Goal: Task Accomplishment & Management: Complete application form

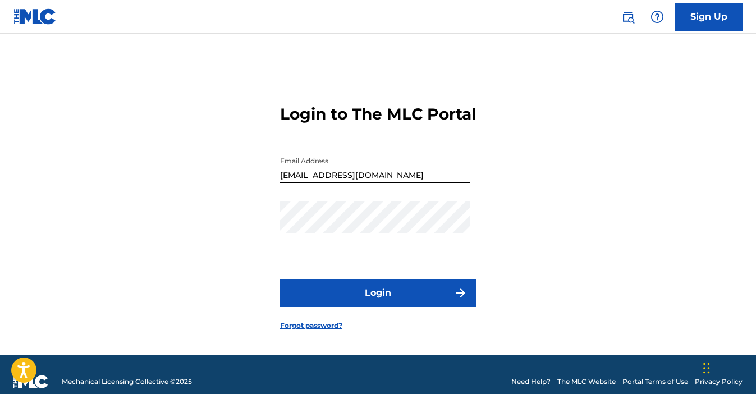
click at [412, 306] on button "Login" at bounding box center [378, 293] width 196 height 28
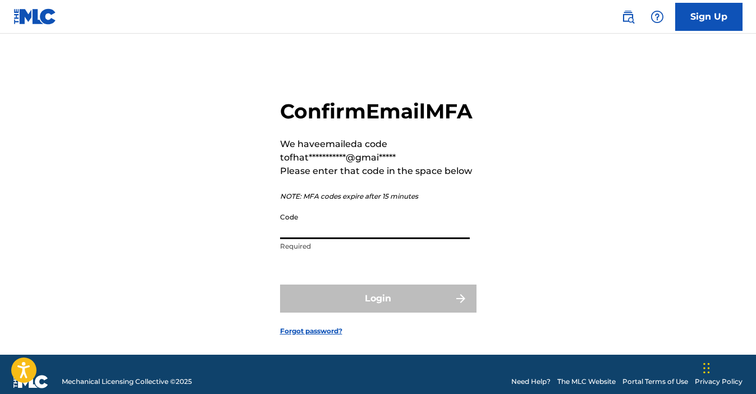
click at [378, 239] on input "Code" at bounding box center [375, 223] width 190 height 32
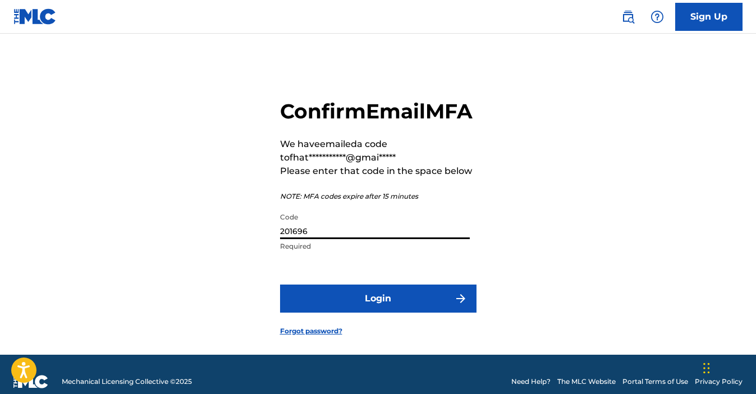
type input "201696"
click at [363, 313] on button "Login" at bounding box center [378, 299] width 196 height 28
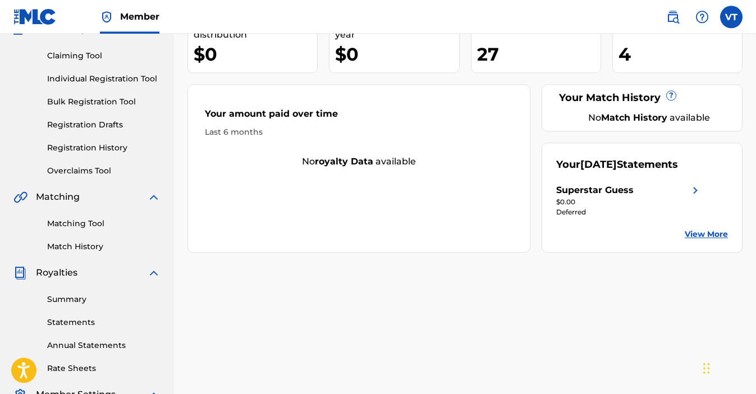
scroll to position [57, 0]
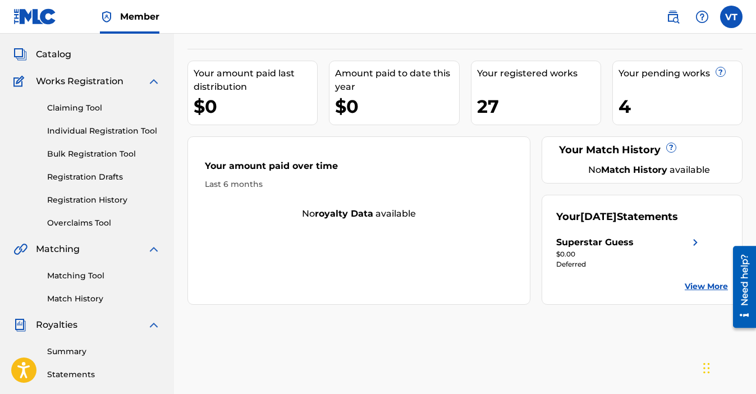
click at [92, 132] on link "Individual Registration Tool" at bounding box center [103, 131] width 113 height 12
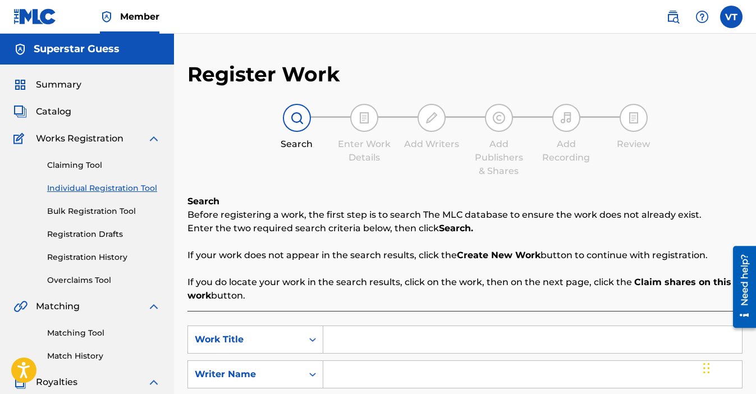
click at [352, 335] on input "Search Form" at bounding box center [532, 339] width 419 height 27
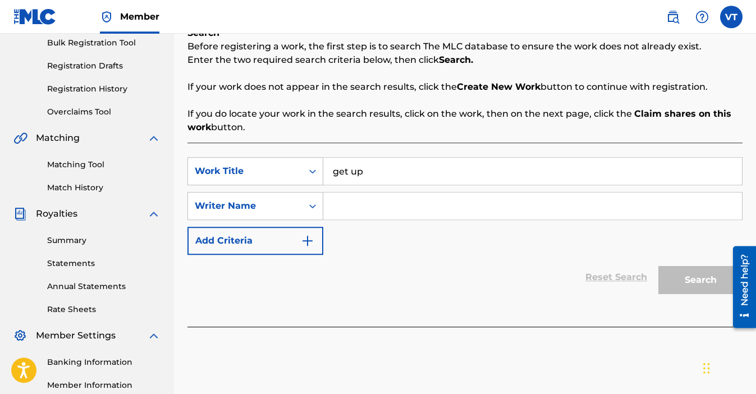
scroll to position [172, 0]
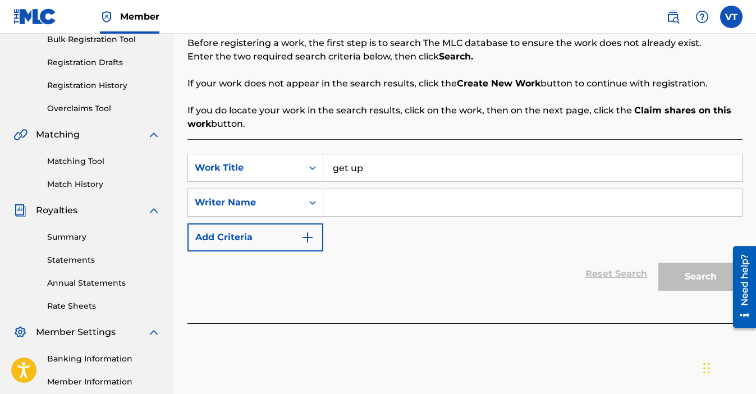
type input "get up"
click at [374, 201] on input "Search Form" at bounding box center [532, 202] width 419 height 27
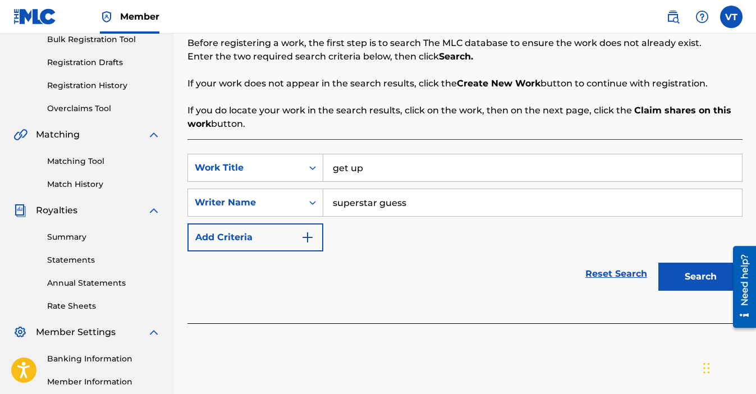
type input "superstar guess"
click at [658, 263] on button "Search" at bounding box center [700, 277] width 84 height 28
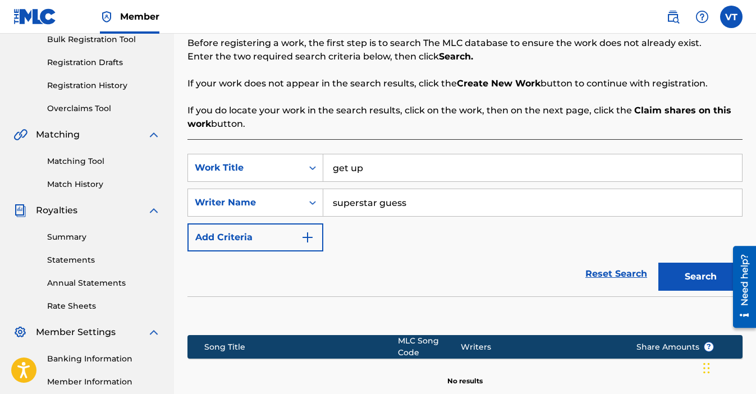
scroll to position [302, 0]
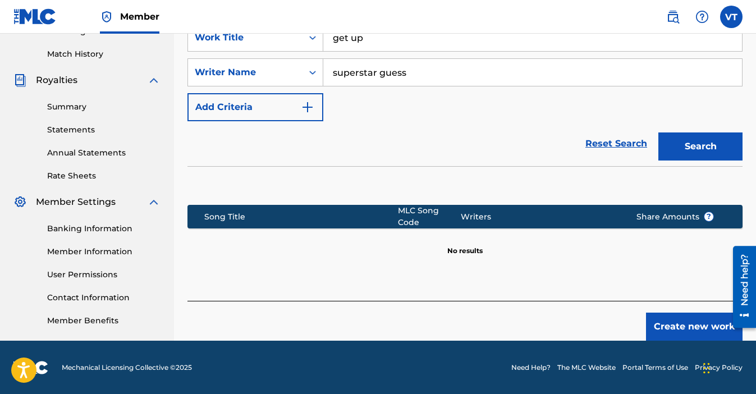
click at [683, 323] on button "Create new work" at bounding box center [694, 327] width 97 height 28
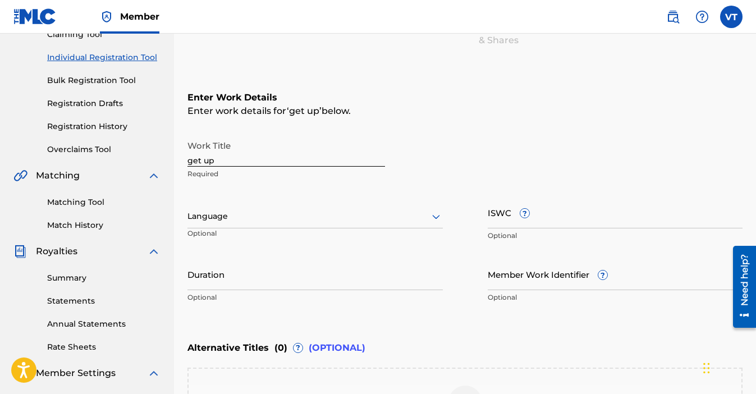
scroll to position [309, 0]
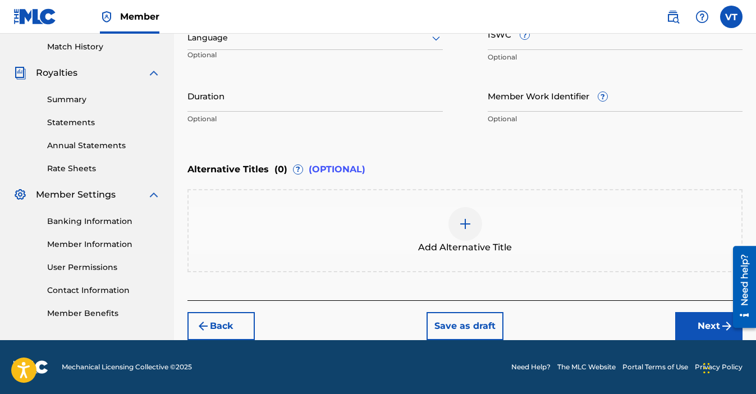
click at [687, 322] on button "Next" at bounding box center [708, 326] width 67 height 28
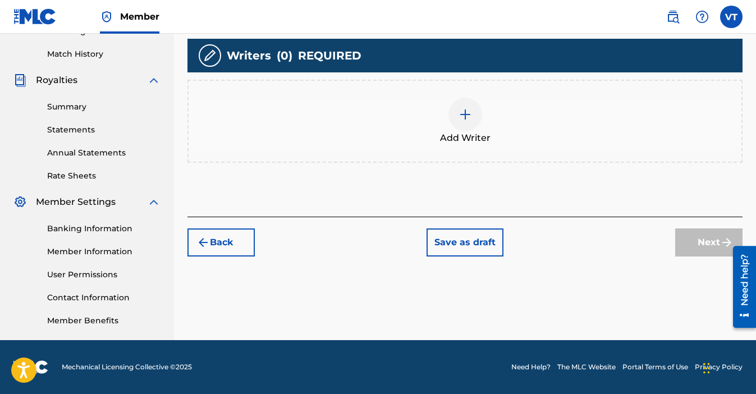
click at [469, 122] on div at bounding box center [465, 115] width 34 height 34
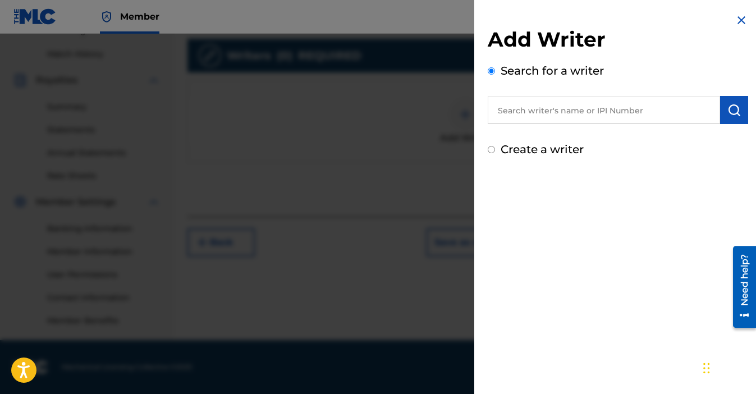
click at [561, 104] on input "text" at bounding box center [604, 110] width 232 height 28
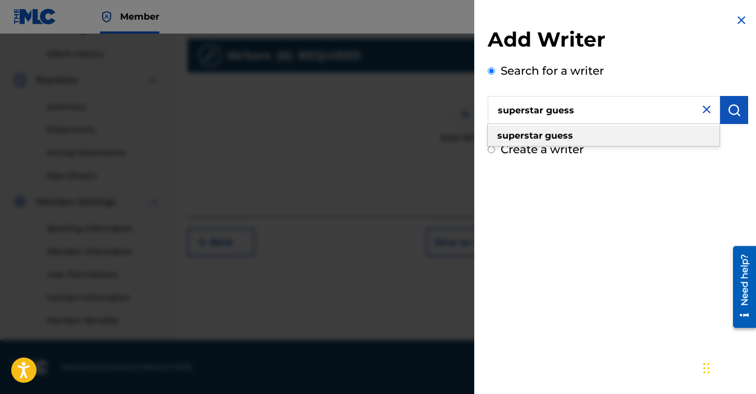
type input "superstar guess"
click at [588, 137] on div "superstar guess" at bounding box center [604, 136] width 232 height 20
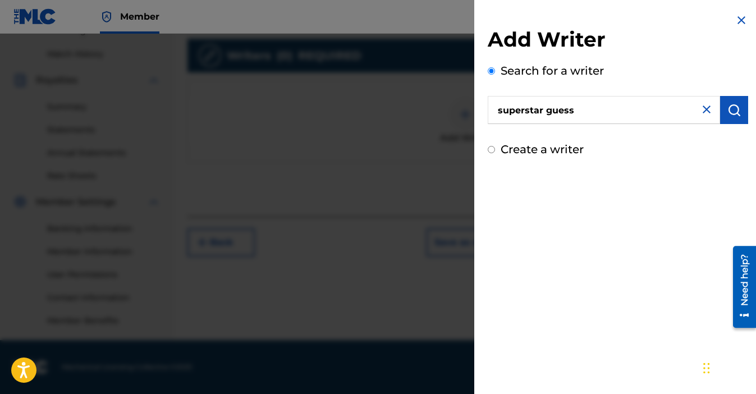
click at [735, 113] on img "submit" at bounding box center [733, 109] width 13 height 13
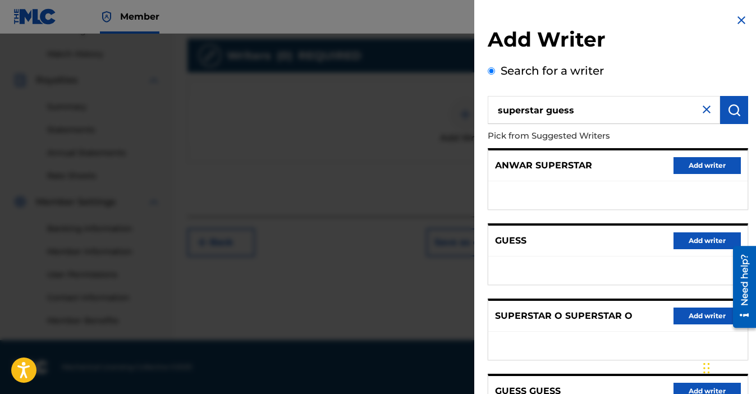
scroll to position [187, 0]
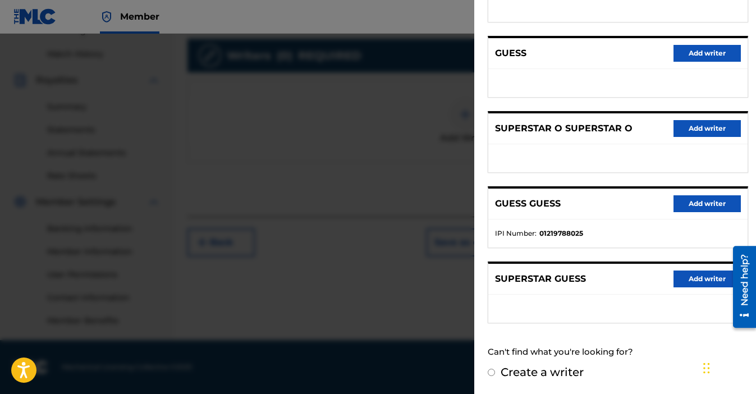
click at [706, 283] on button "Add writer" at bounding box center [706, 278] width 67 height 17
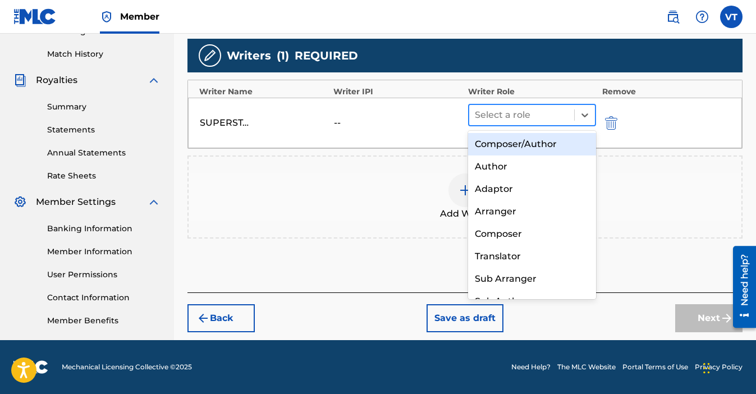
click at [511, 119] on div at bounding box center [522, 115] width 94 height 16
click at [503, 147] on div "Composer/Author" at bounding box center [532, 144] width 129 height 22
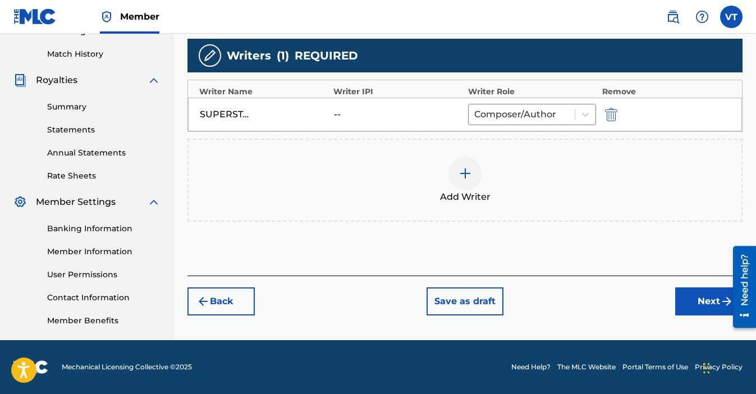
click at [702, 292] on button "Next" at bounding box center [708, 301] width 67 height 28
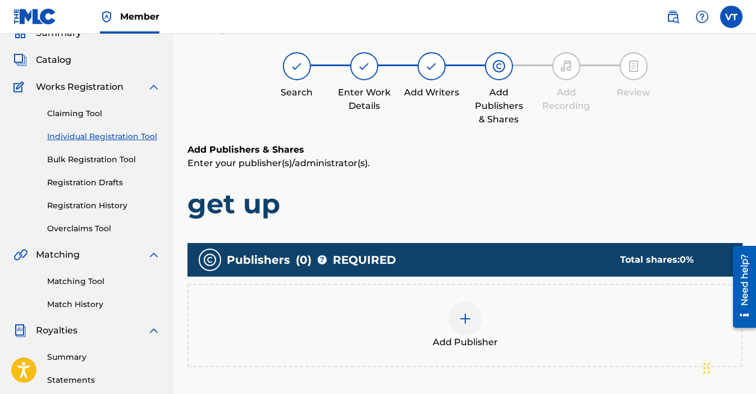
scroll to position [51, 0]
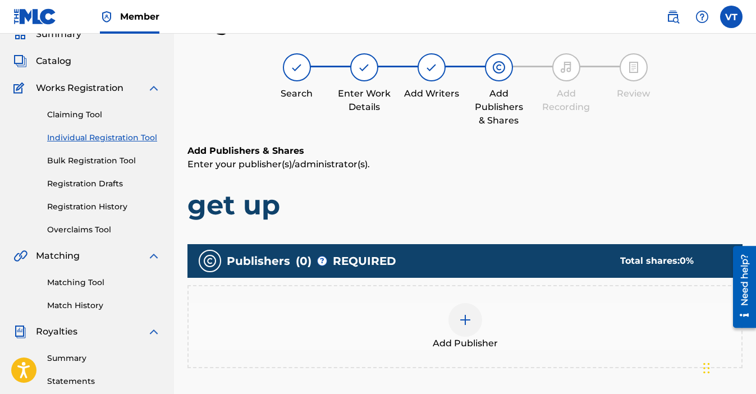
click at [473, 327] on div at bounding box center [465, 320] width 34 height 34
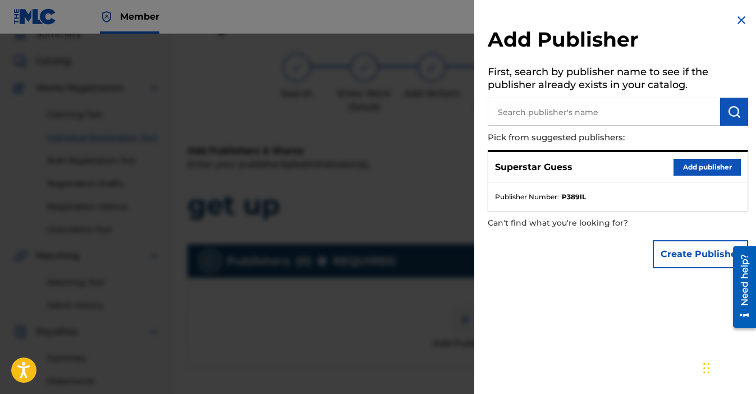
click at [704, 167] on button "Add publisher" at bounding box center [706, 167] width 67 height 17
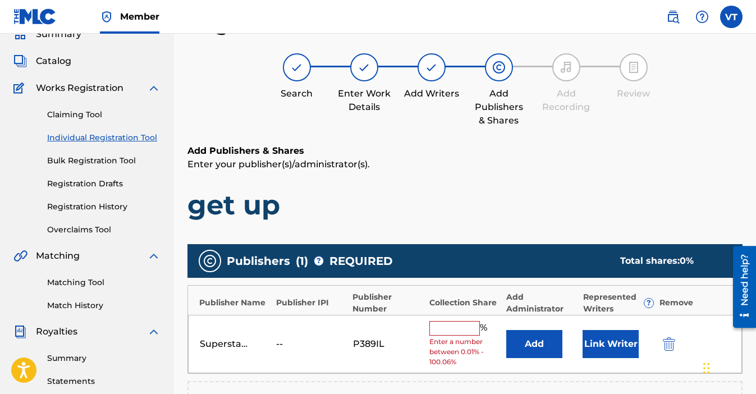
drag, startPoint x: 442, startPoint y: 334, endPoint x: 445, endPoint y: 328, distance: 6.3
click at [445, 328] on input "text" at bounding box center [454, 328] width 51 height 15
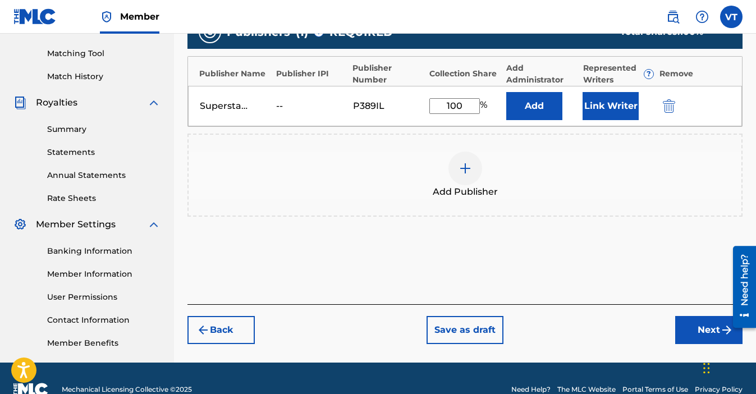
type input "100"
click at [690, 325] on button "Next" at bounding box center [708, 330] width 67 height 28
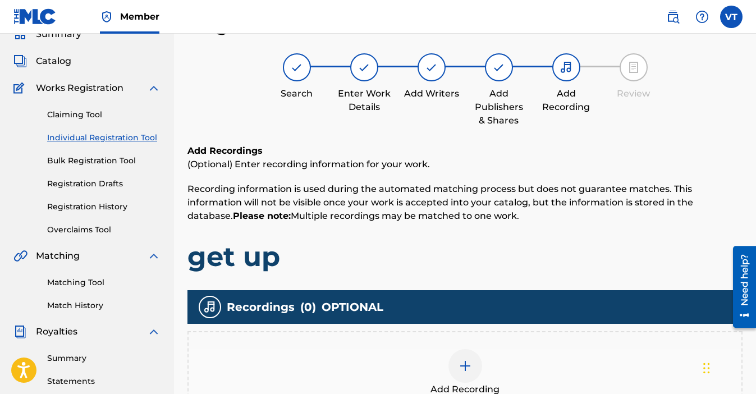
scroll to position [222, 0]
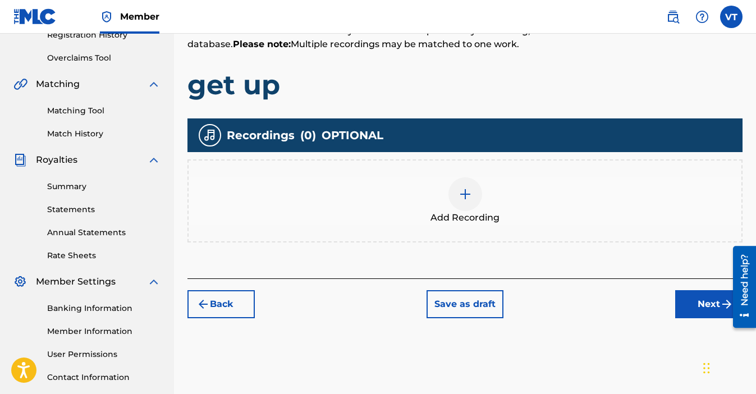
click at [698, 306] on button "Next" at bounding box center [708, 304] width 67 height 28
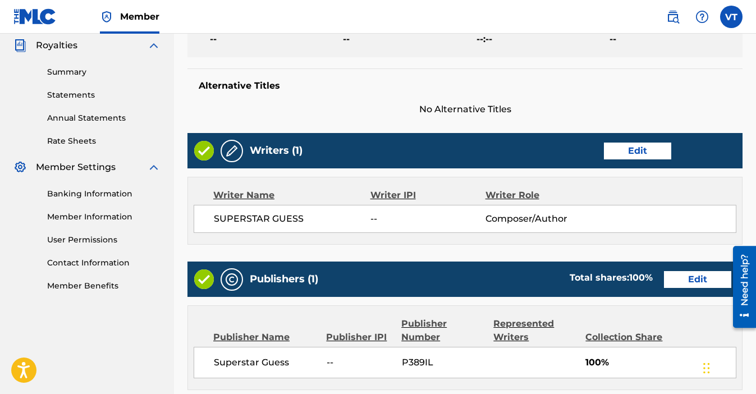
scroll to position [531, 0]
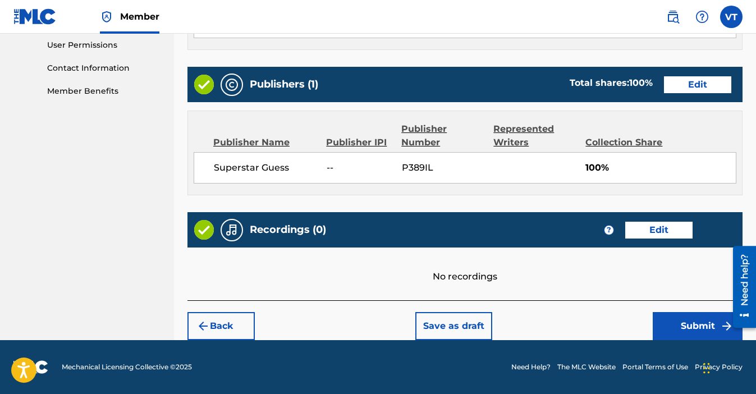
click at [676, 327] on button "Submit" at bounding box center [698, 326] width 90 height 28
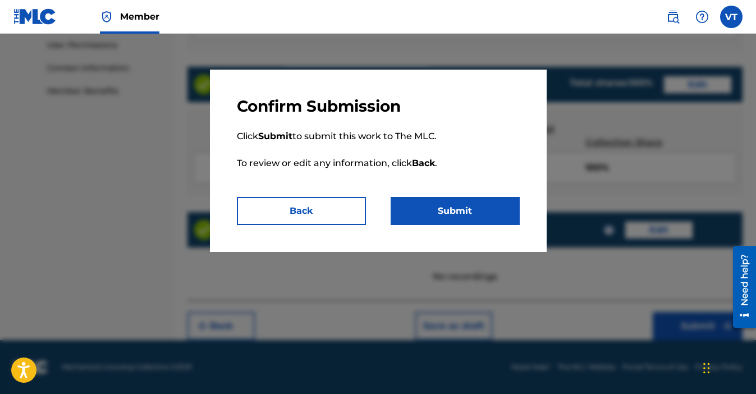
click at [432, 213] on button "Submit" at bounding box center [455, 211] width 129 height 28
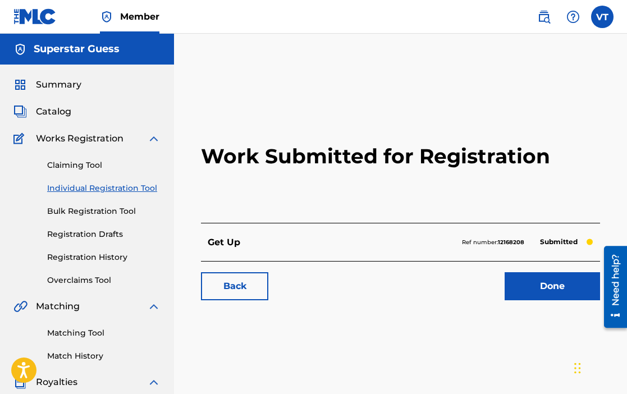
click at [101, 187] on link "Individual Registration Tool" at bounding box center [103, 188] width 113 height 12
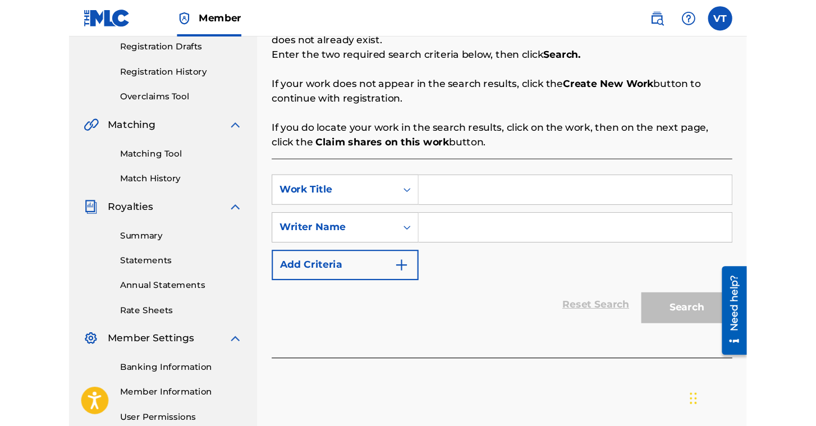
scroll to position [229, 0]
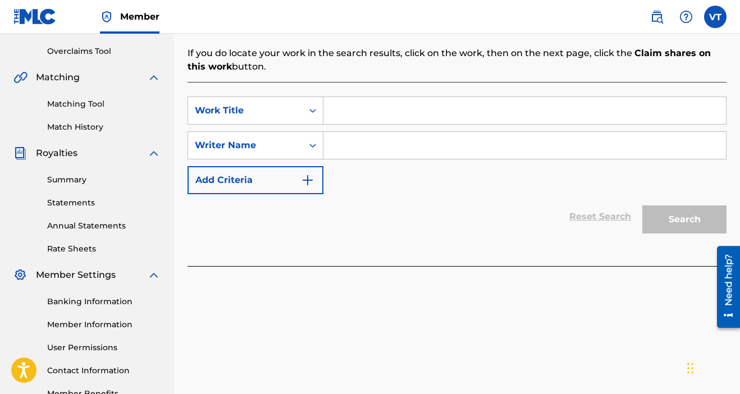
click at [429, 106] on input "Search Form" at bounding box center [524, 110] width 402 height 27
type input "gotta sow that seed"
click at [439, 146] on input "Search Form" at bounding box center [524, 145] width 402 height 27
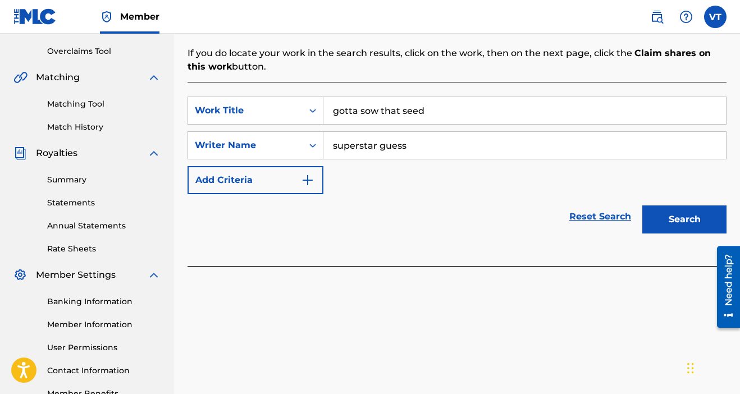
type input "superstar guess"
click at [682, 230] on button "Search" at bounding box center [684, 219] width 84 height 28
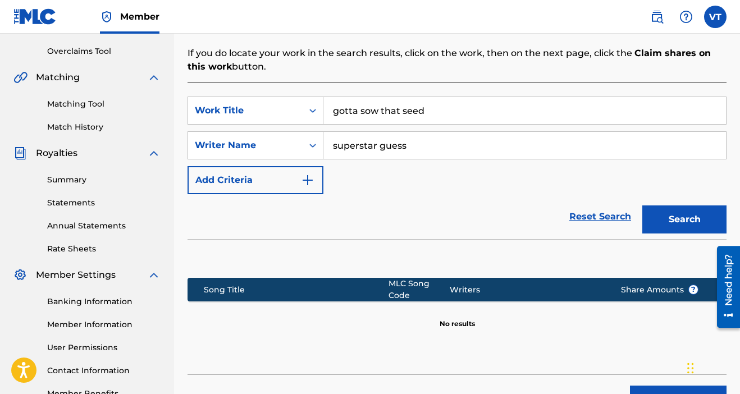
click at [663, 390] on button "Create new work" at bounding box center [678, 400] width 97 height 28
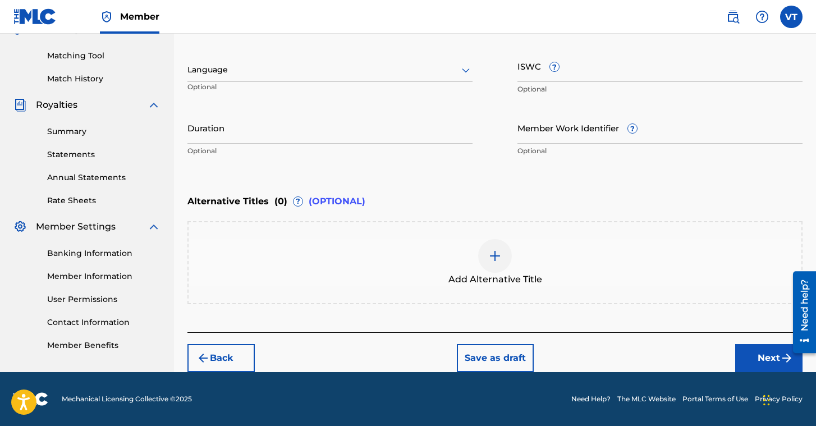
click at [749, 359] on button "Next" at bounding box center [768, 358] width 67 height 28
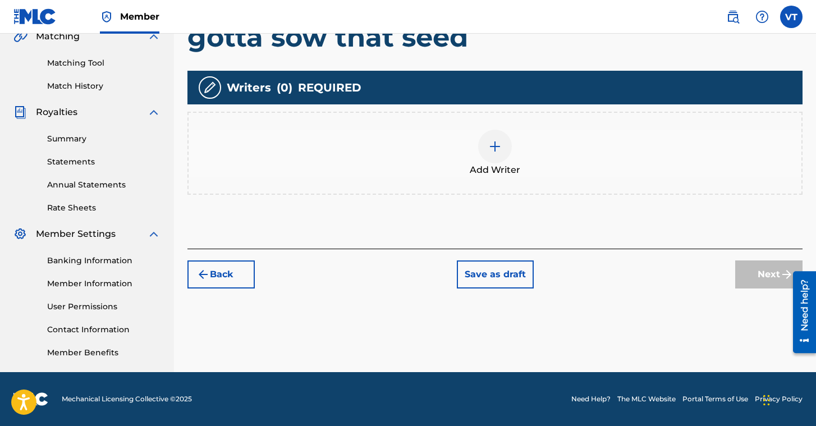
click at [493, 149] on img at bounding box center [494, 146] width 13 height 13
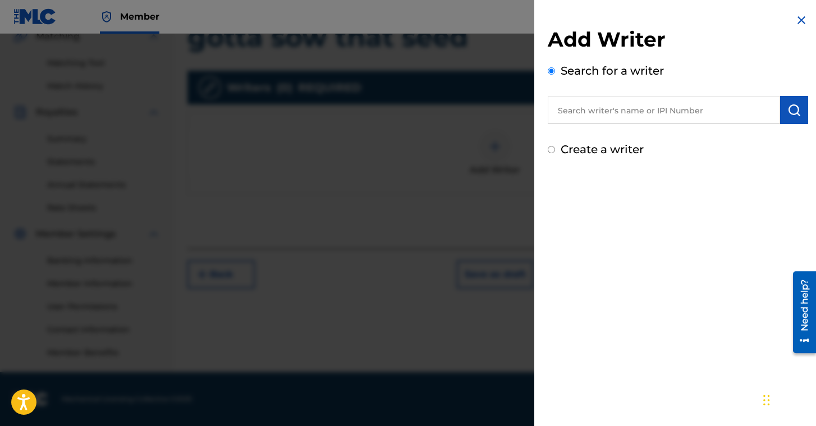
click at [578, 116] on input "text" at bounding box center [664, 110] width 232 height 28
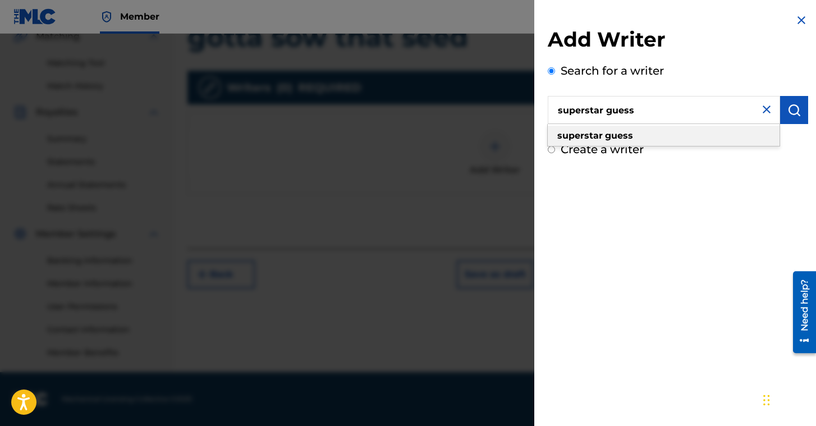
type input "superstar guess"
click at [659, 133] on div "superstar guess" at bounding box center [664, 136] width 232 height 20
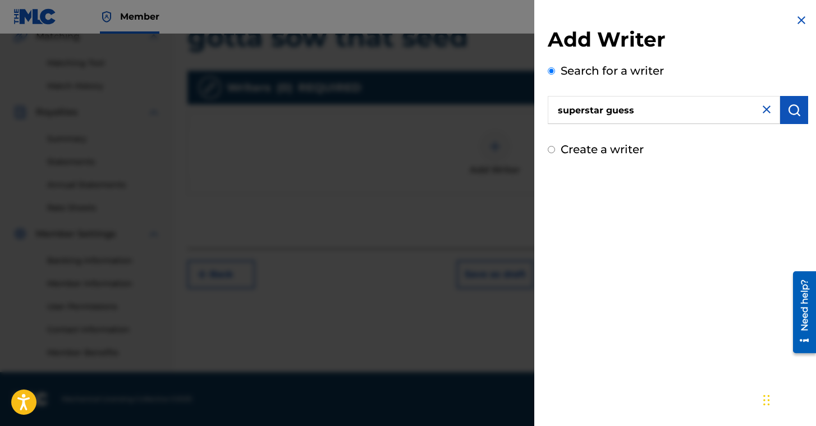
click at [755, 111] on img "submit" at bounding box center [793, 109] width 13 height 13
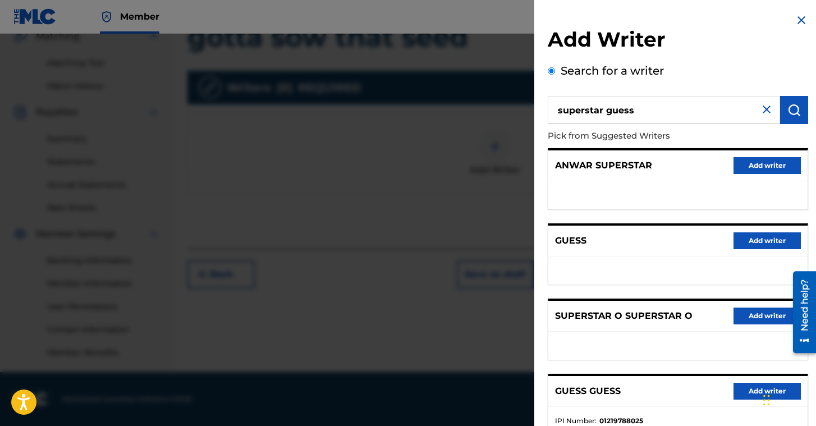
scroll to position [155, 0]
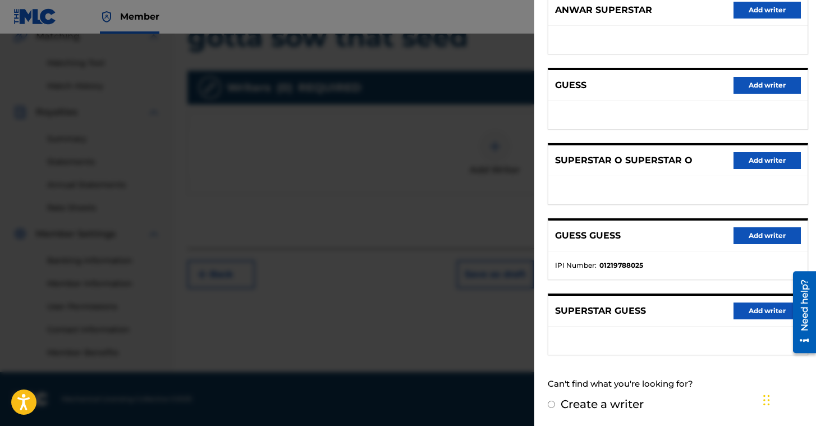
click at [753, 314] on button "Add writer" at bounding box center [766, 310] width 67 height 17
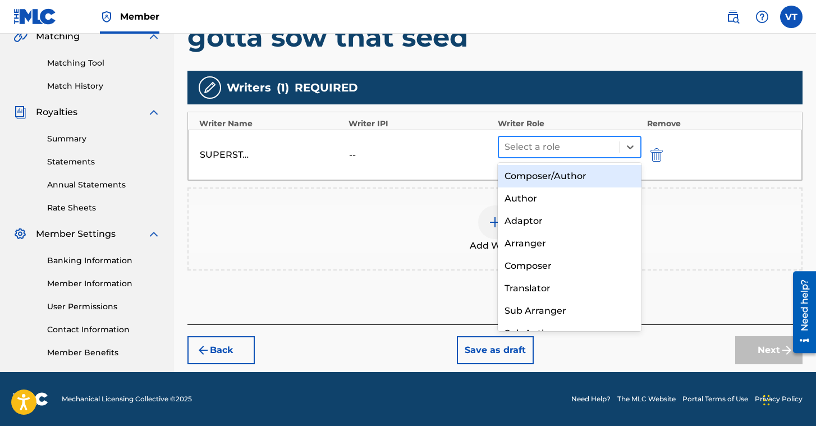
click at [567, 145] on div at bounding box center [558, 147] width 109 height 16
click at [563, 178] on div "Composer/Author" at bounding box center [570, 176] width 144 height 22
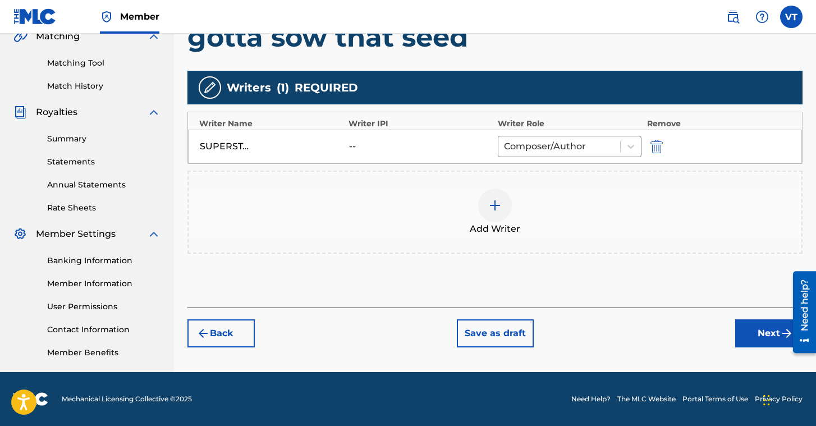
click at [755, 339] on button "Next" at bounding box center [768, 333] width 67 height 28
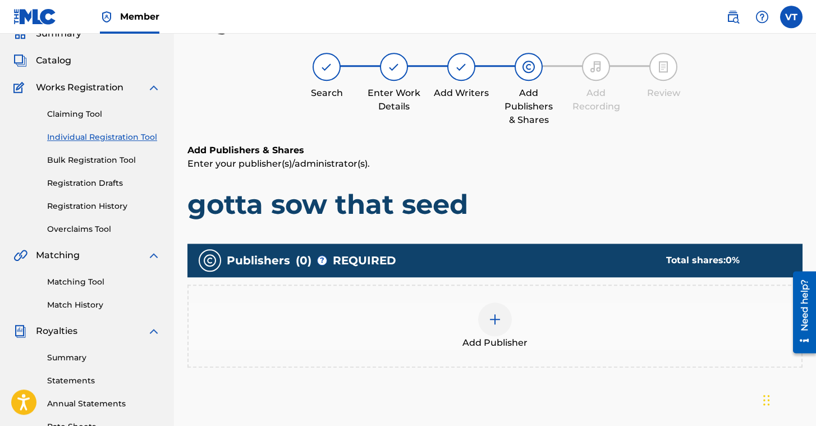
scroll to position [51, 0]
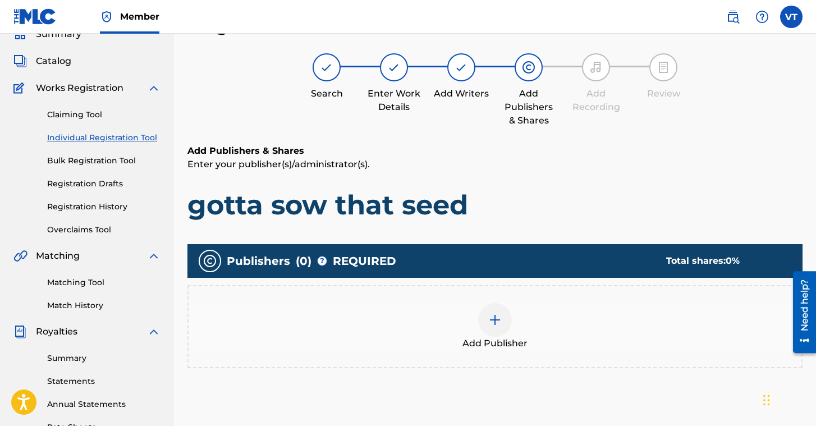
click at [494, 316] on img at bounding box center [494, 319] width 13 height 13
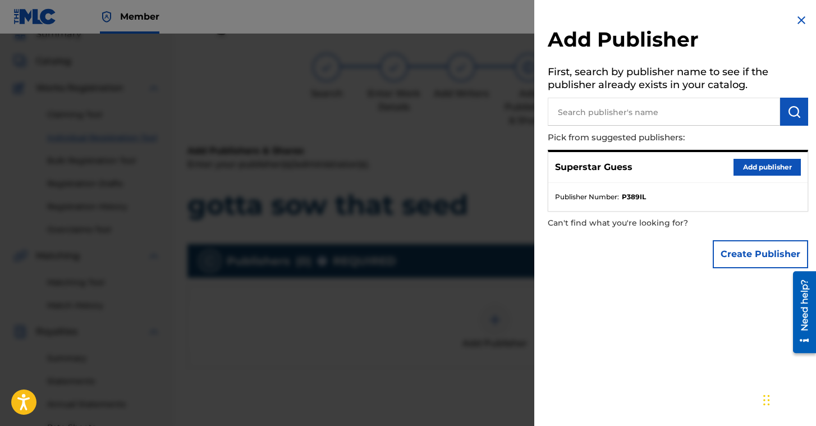
click at [755, 171] on button "Add publisher" at bounding box center [766, 167] width 67 height 17
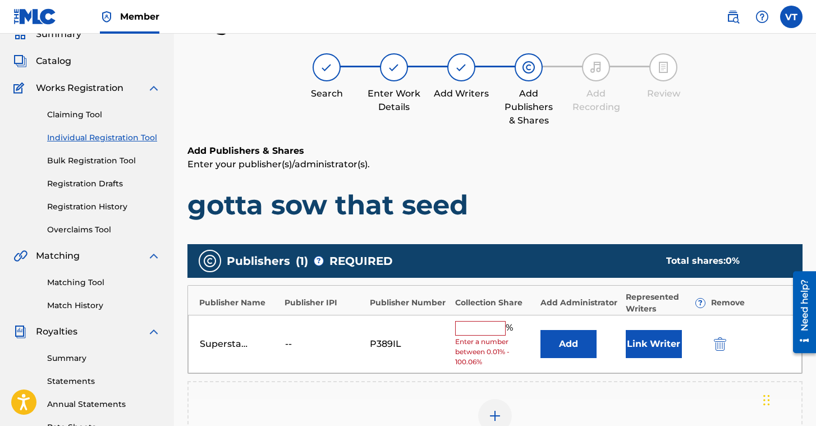
click at [480, 330] on input "text" at bounding box center [480, 328] width 51 height 15
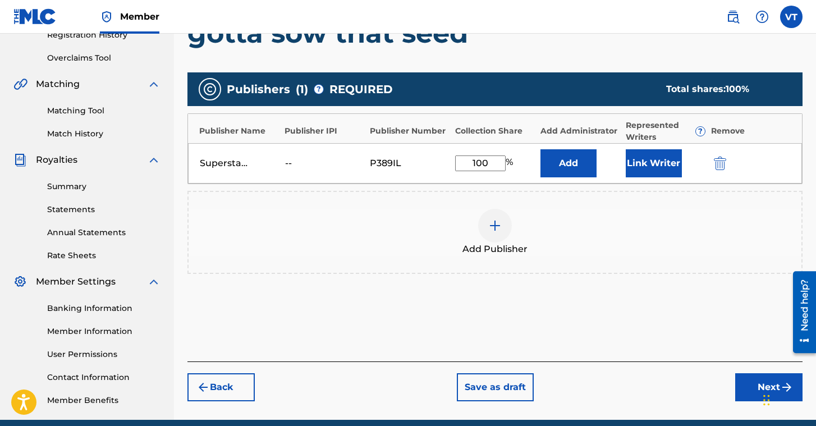
type input "100"
click at [749, 389] on button "Next" at bounding box center [768, 387] width 67 height 28
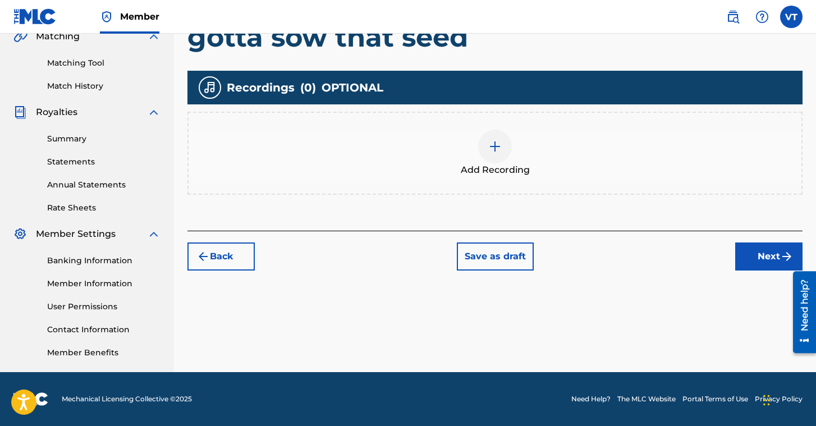
click at [755, 258] on button "Next" at bounding box center [768, 256] width 67 height 28
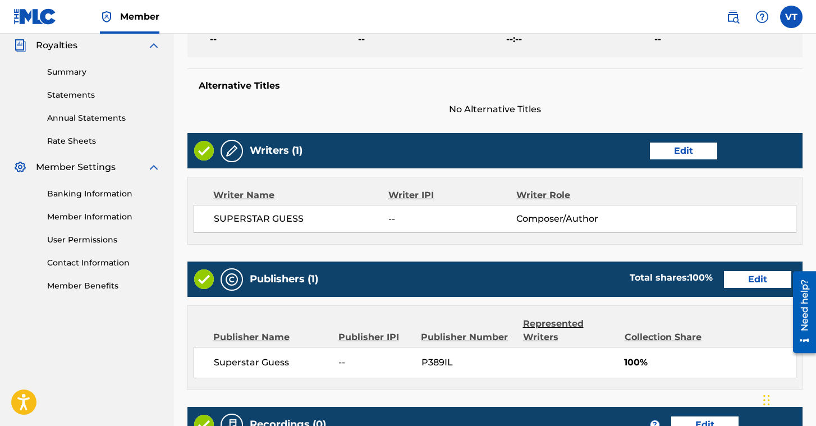
scroll to position [499, 0]
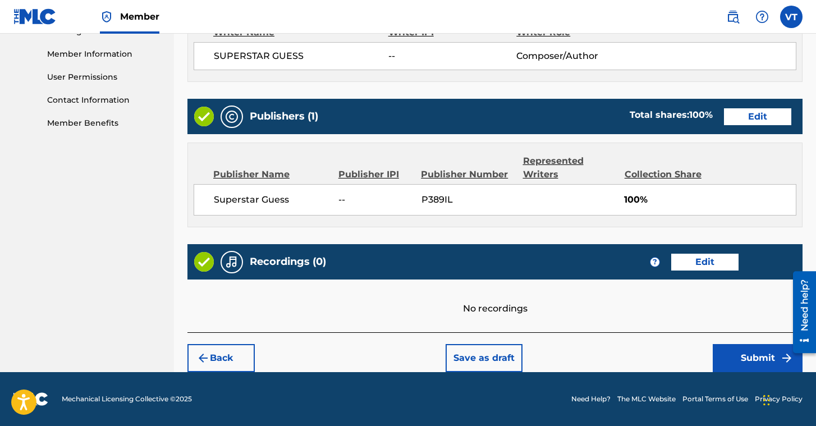
click at [734, 363] on button "Submit" at bounding box center [758, 358] width 90 height 28
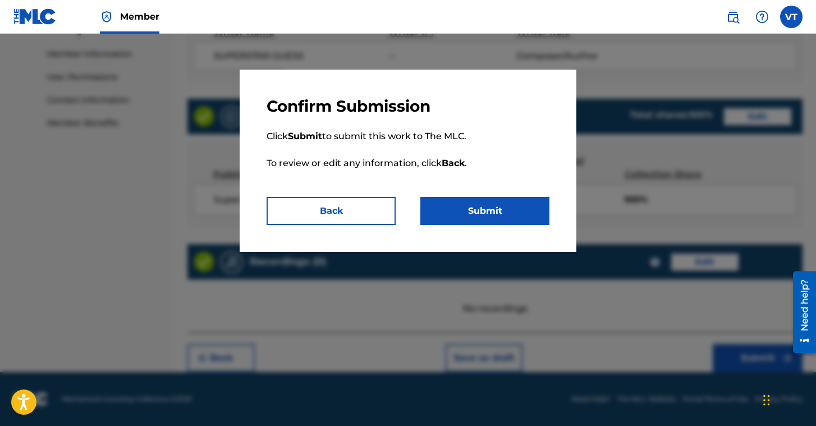
click at [471, 205] on button "Submit" at bounding box center [484, 211] width 129 height 28
